Goal: Download file/media

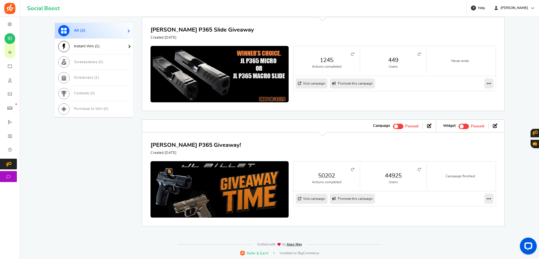
click at [95, 48] on span "Instant Win ( 1 )" at bounding box center [87, 46] width 26 height 4
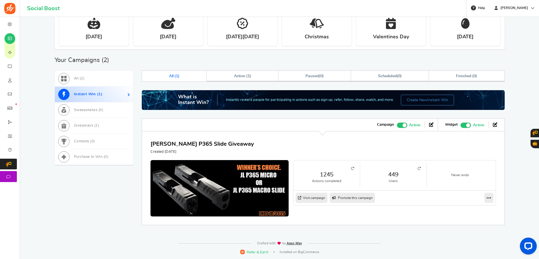
scroll to position [223, 0]
click at [104, 126] on link "Giveaways ( 1 )" at bounding box center [94, 126] width 78 height 16
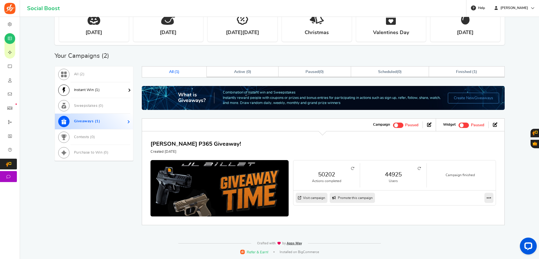
click at [102, 91] on link "Instant Win ( 1 )" at bounding box center [94, 90] width 78 height 16
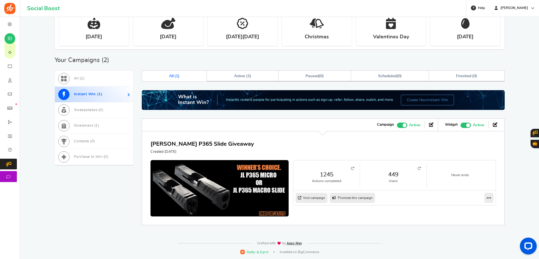
scroll to position [223, 0]
click at [393, 174] on link "449" at bounding box center [393, 174] width 55 height 8
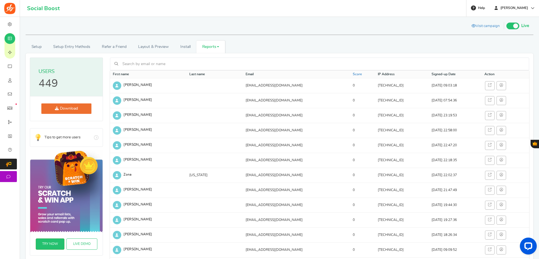
click at [76, 110] on link "Download" at bounding box center [66, 108] width 50 height 10
click at [51, 75] on h3 "Users" at bounding box center [67, 71] width 56 height 11
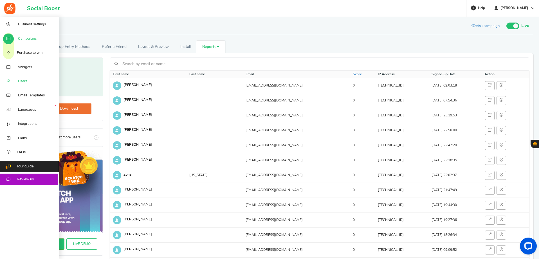
click at [22, 84] on span "Users" at bounding box center [22, 81] width 9 height 5
